Goal: Check status

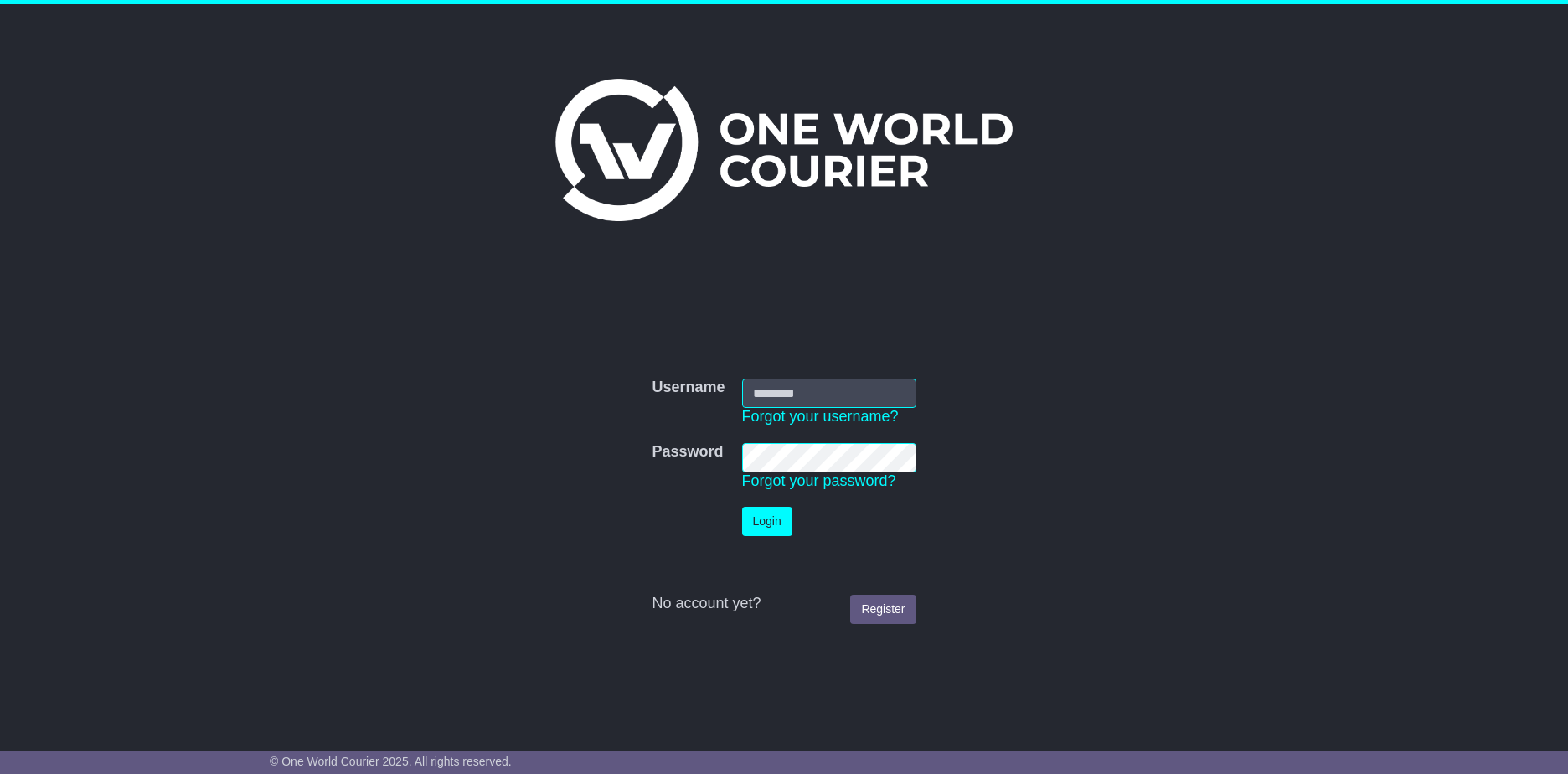
type input "**********"
click at [755, 518] on button "Login" at bounding box center [767, 522] width 50 height 30
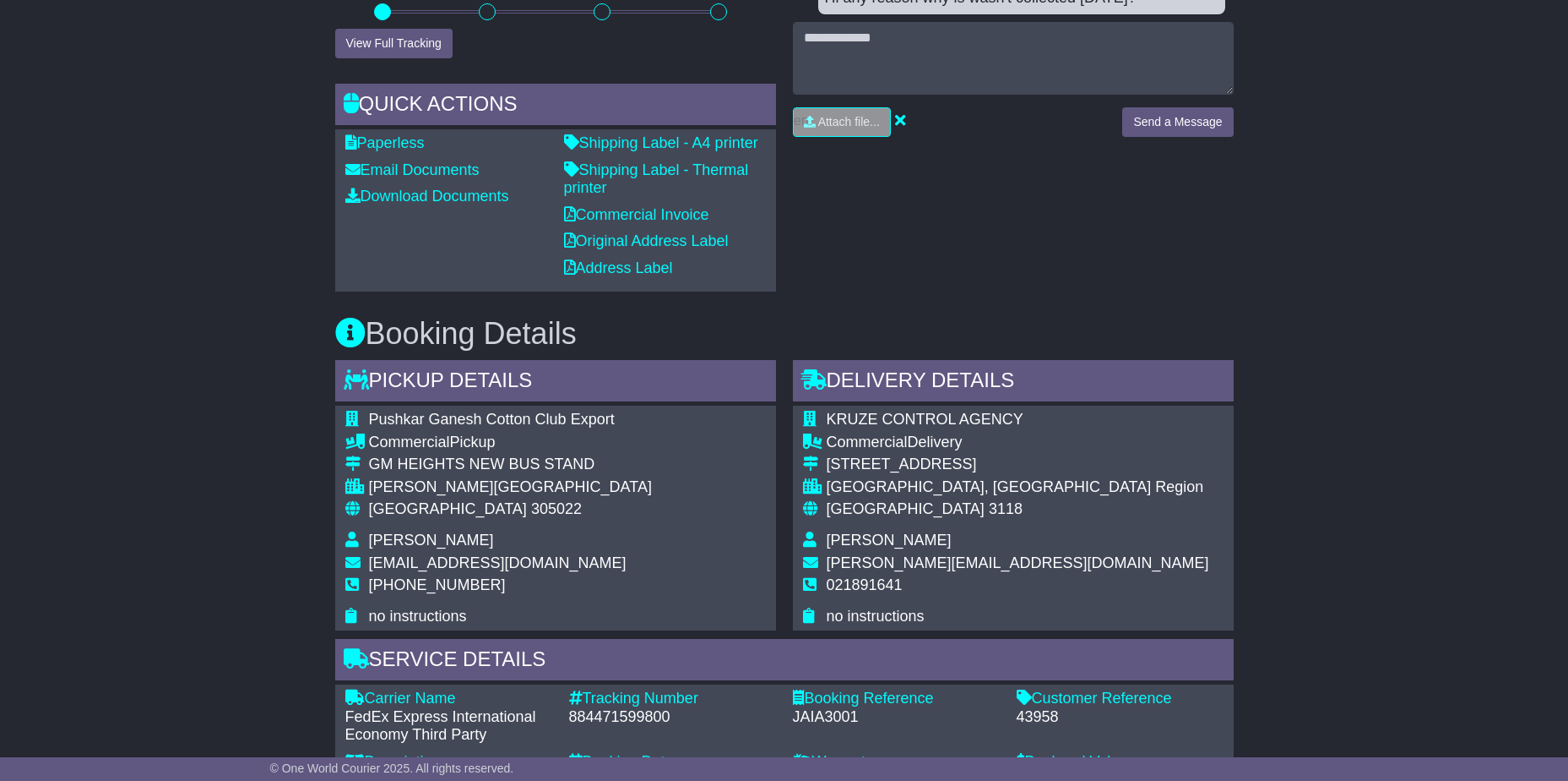
scroll to position [802, 0]
